Goal: Task Accomplishment & Management: Manage account settings

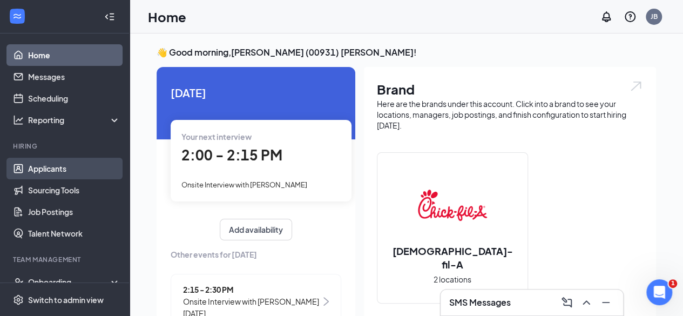
click at [47, 167] on link "Applicants" at bounding box center [74, 169] width 92 height 22
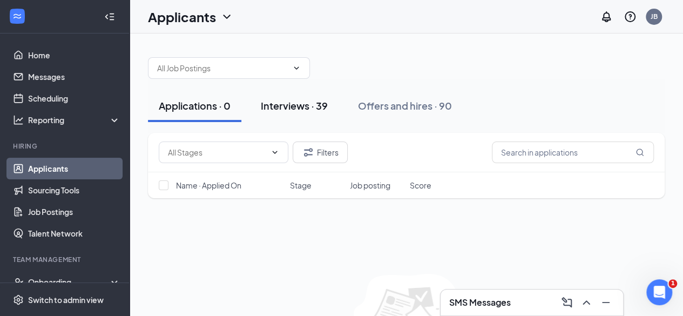
click at [292, 102] on div "Interviews · 39" at bounding box center [294, 105] width 67 height 13
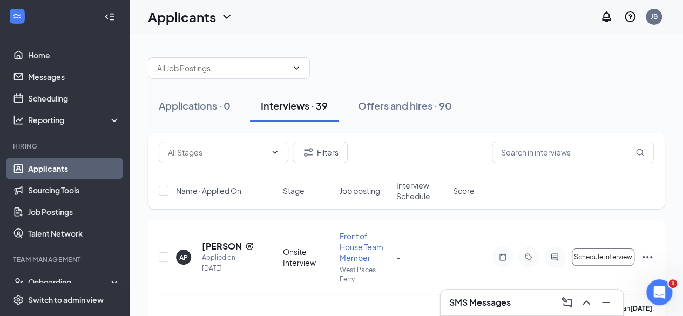
click at [419, 184] on span "Interview Schedule" at bounding box center [421, 191] width 50 height 22
click at [399, 198] on span "Interview Schedule" at bounding box center [414, 191] width 37 height 22
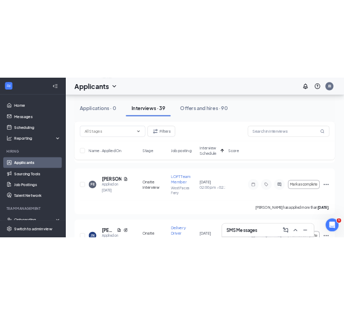
scroll to position [382, 0]
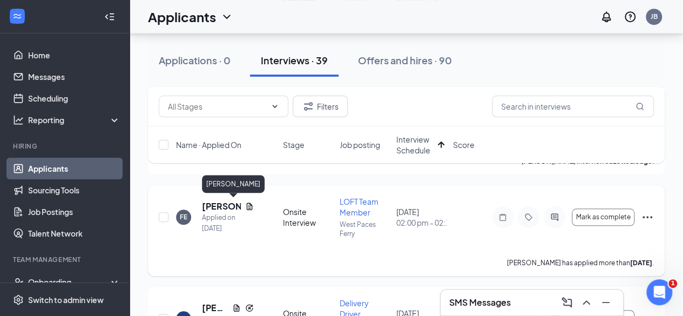
click at [218, 205] on h5 "Faith Erby" at bounding box center [221, 206] width 39 height 12
